Goal: Task Accomplishment & Management: Manage account settings

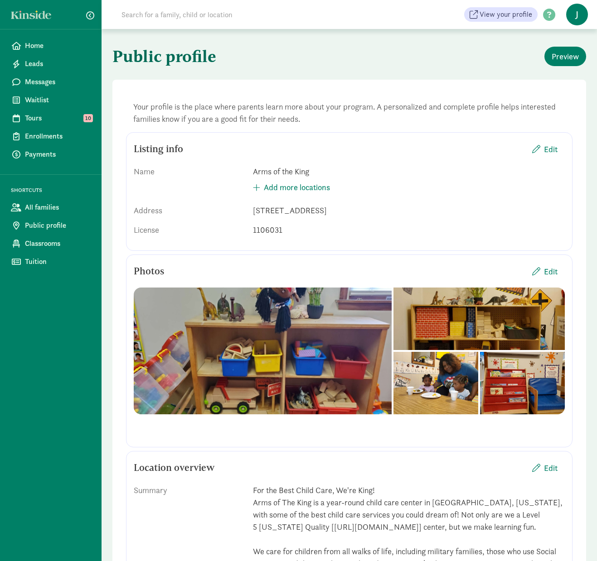
click at [572, 12] on span "J" at bounding box center [577, 15] width 22 height 22
click at [569, 45] on link "Logout" at bounding box center [569, 46] width 36 height 11
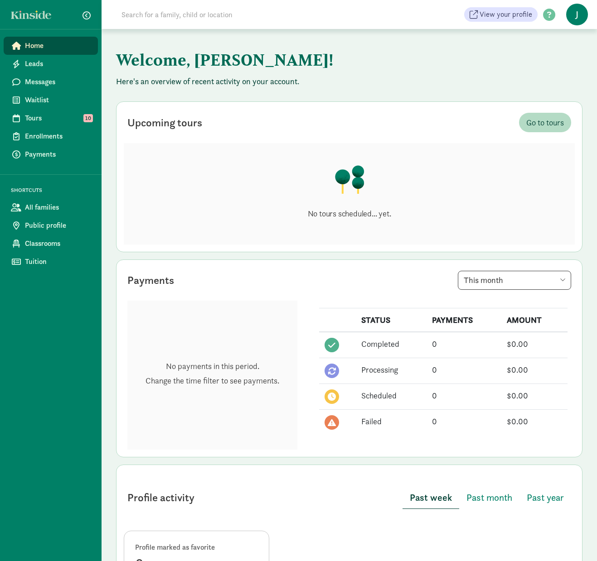
click at [577, 17] on span "J" at bounding box center [577, 15] width 22 height 22
click at [569, 44] on link "Logout" at bounding box center [569, 46] width 36 height 11
